Goal: Check status: Check status

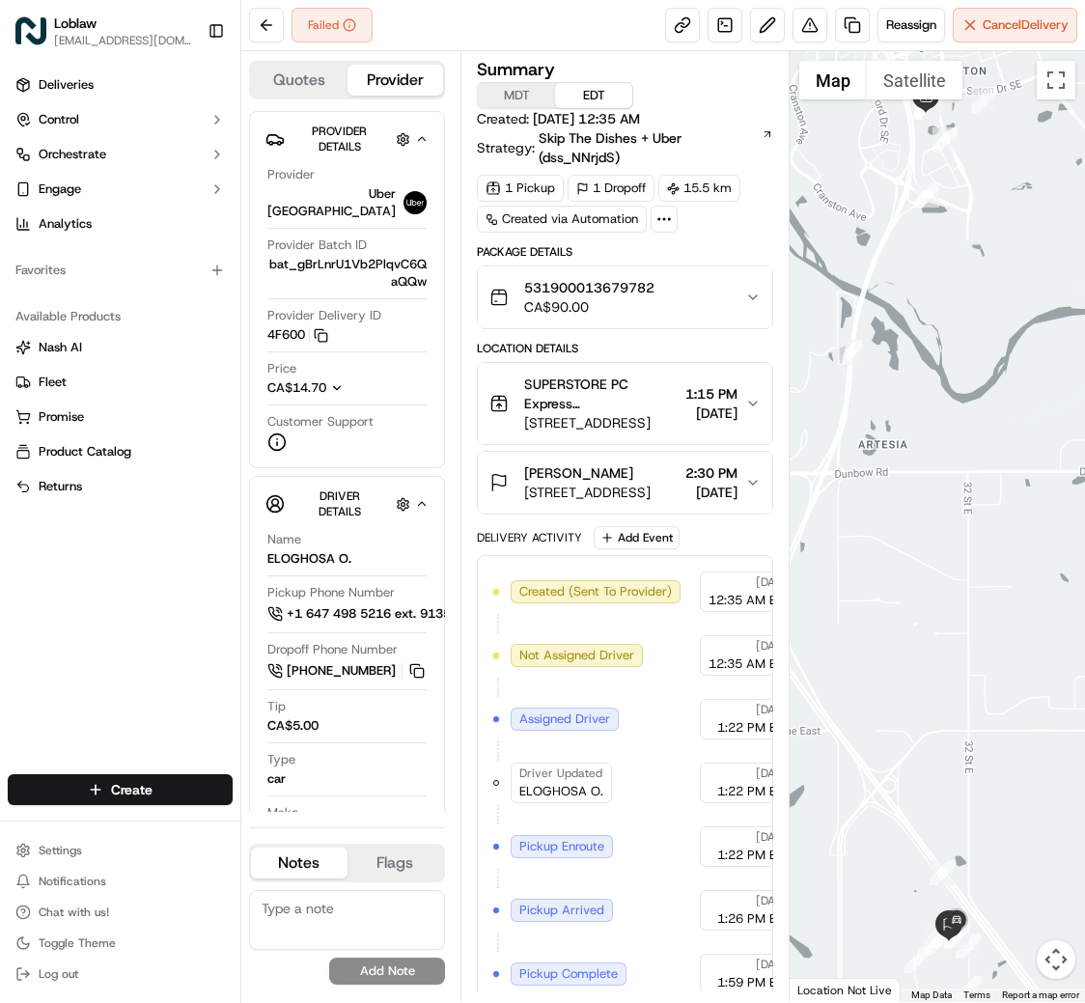
click at [1012, 671] on div at bounding box center [938, 526] width 296 height 951
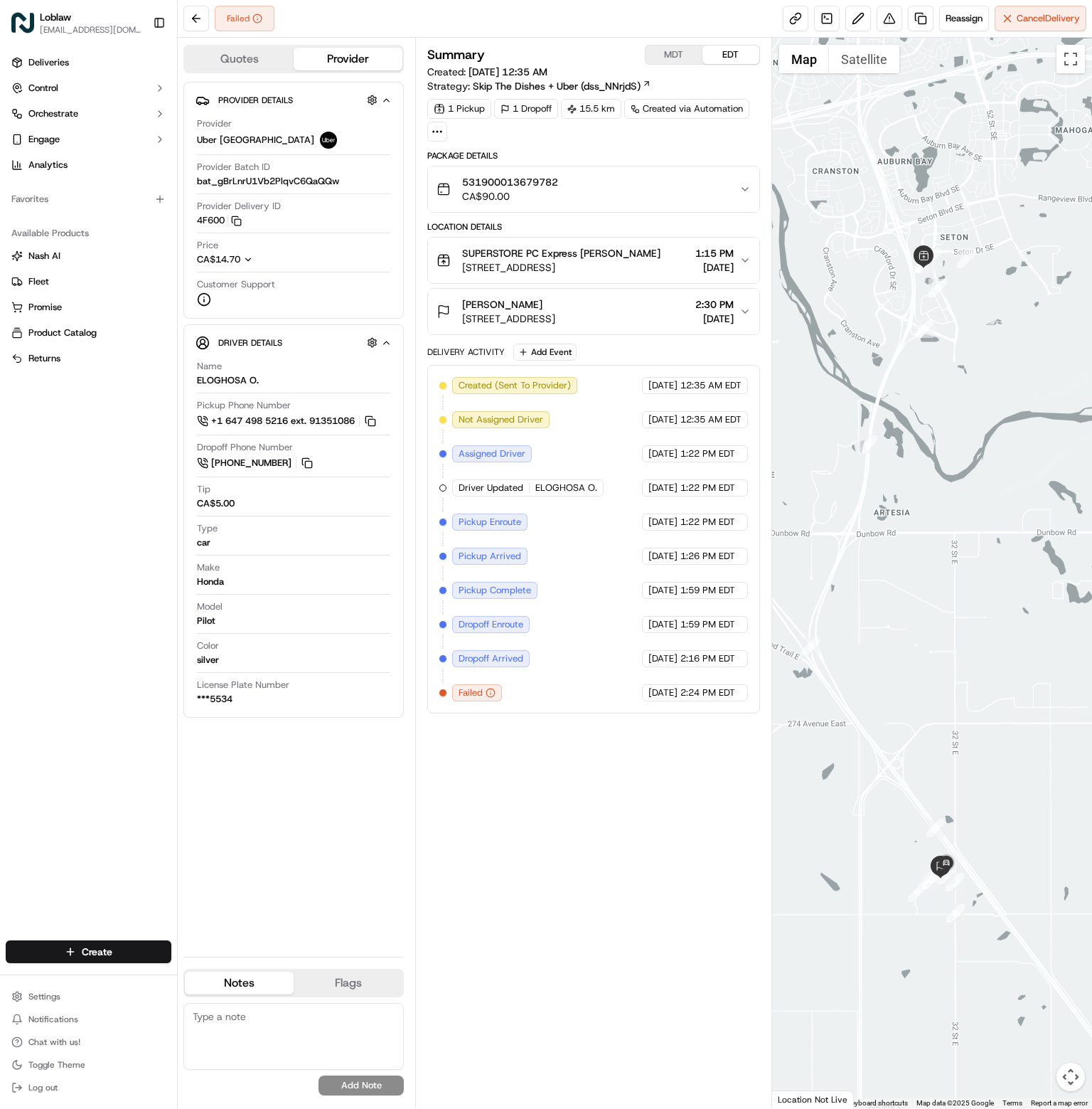
click at [700, 665] on span "2:16 PM EDT" at bounding box center [708, 658] width 54 height 13
copy span "2:16 PM EDT"
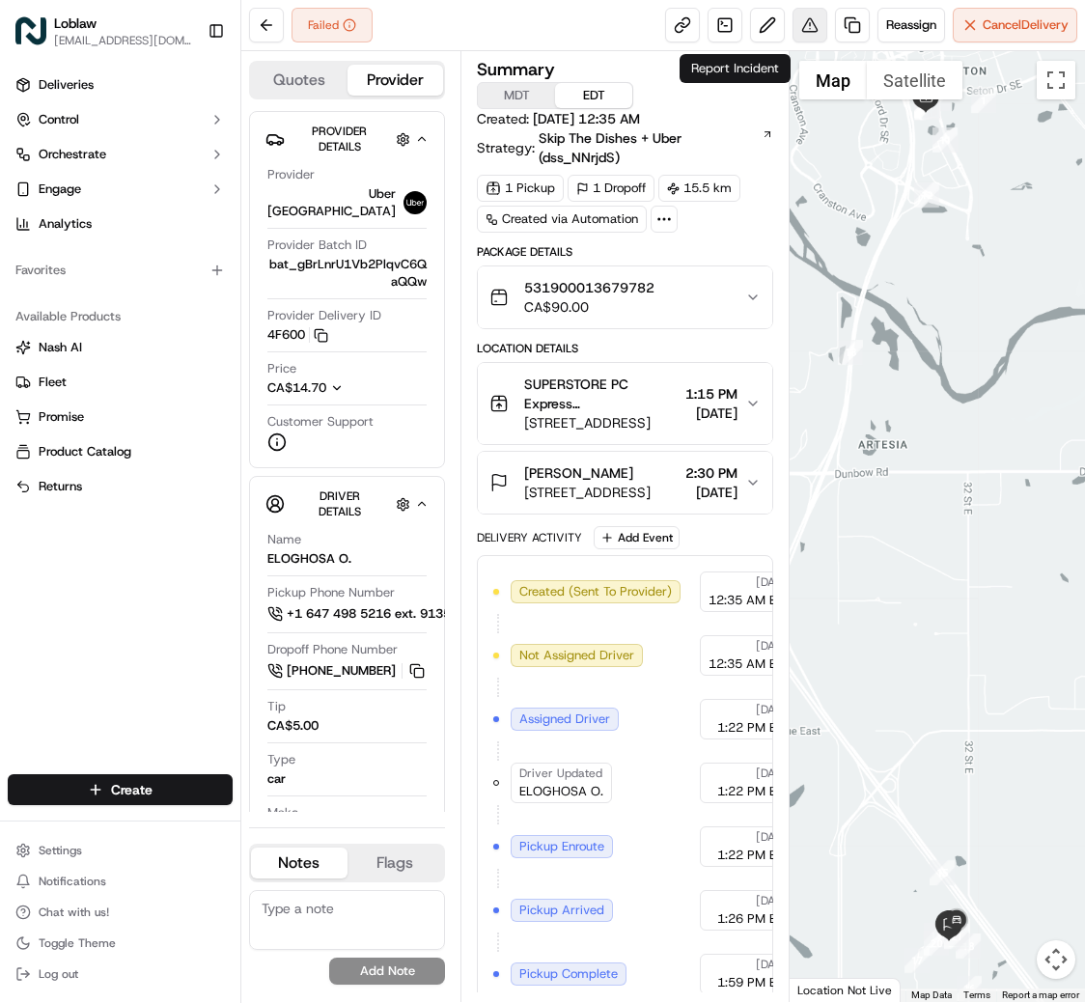
click at [793, 34] on button at bounding box center [810, 25] width 35 height 35
